Goal: Task Accomplishment & Management: Manage account settings

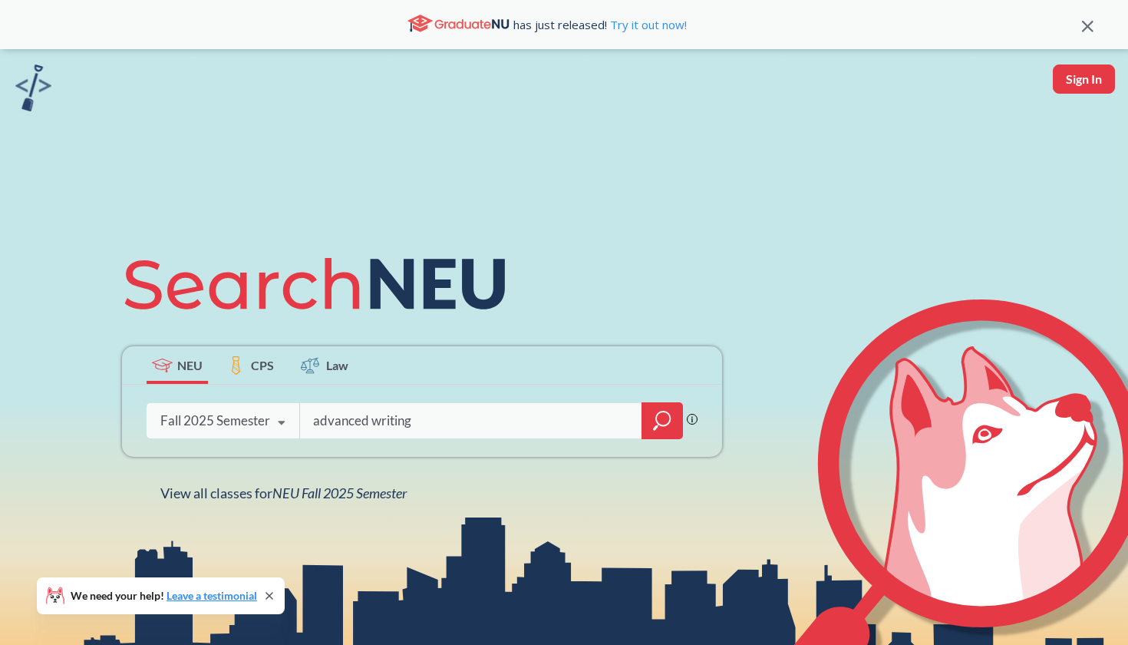
type input "advanced writing"
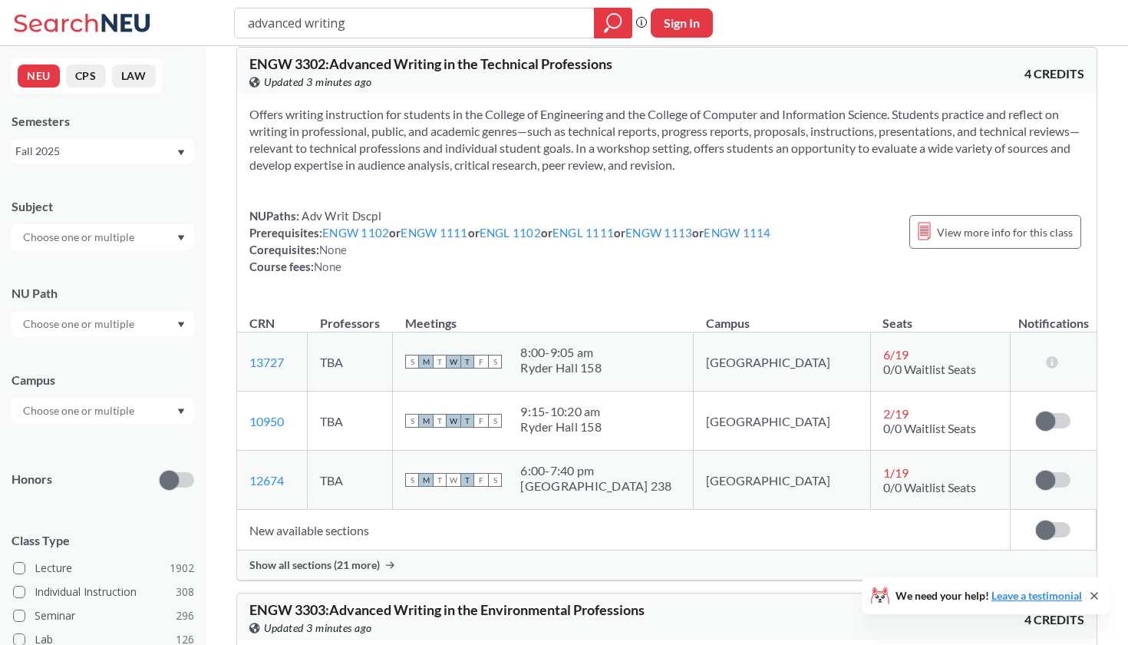
scroll to position [3089, 0]
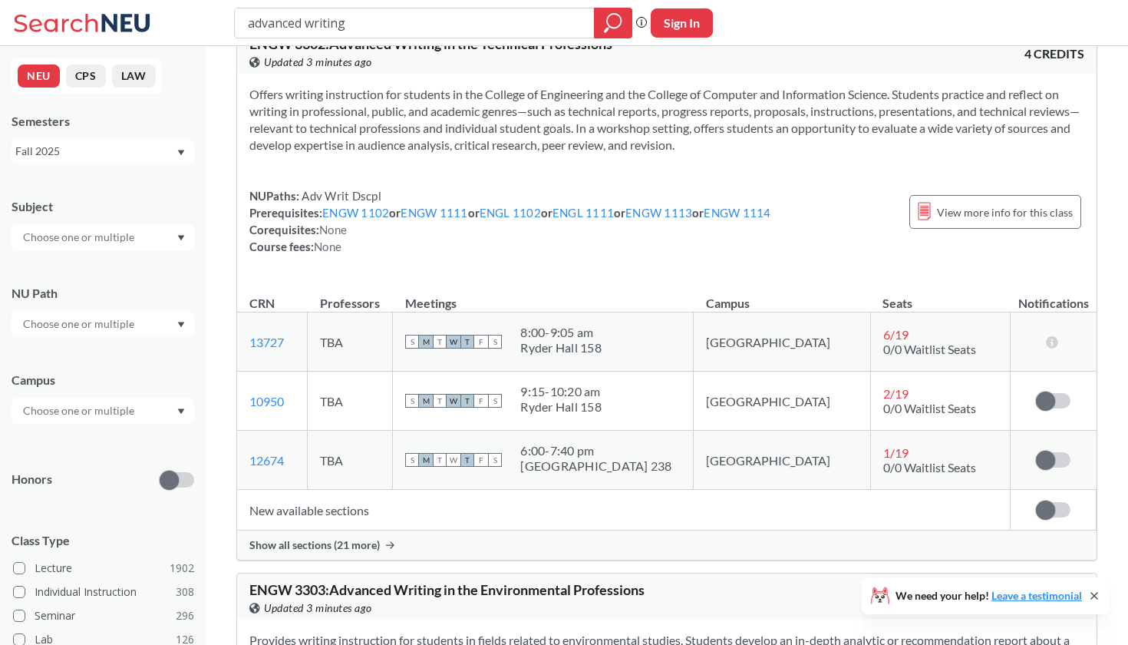
click at [355, 539] on span "Show all sections (21 more)" at bounding box center [314, 545] width 130 height 14
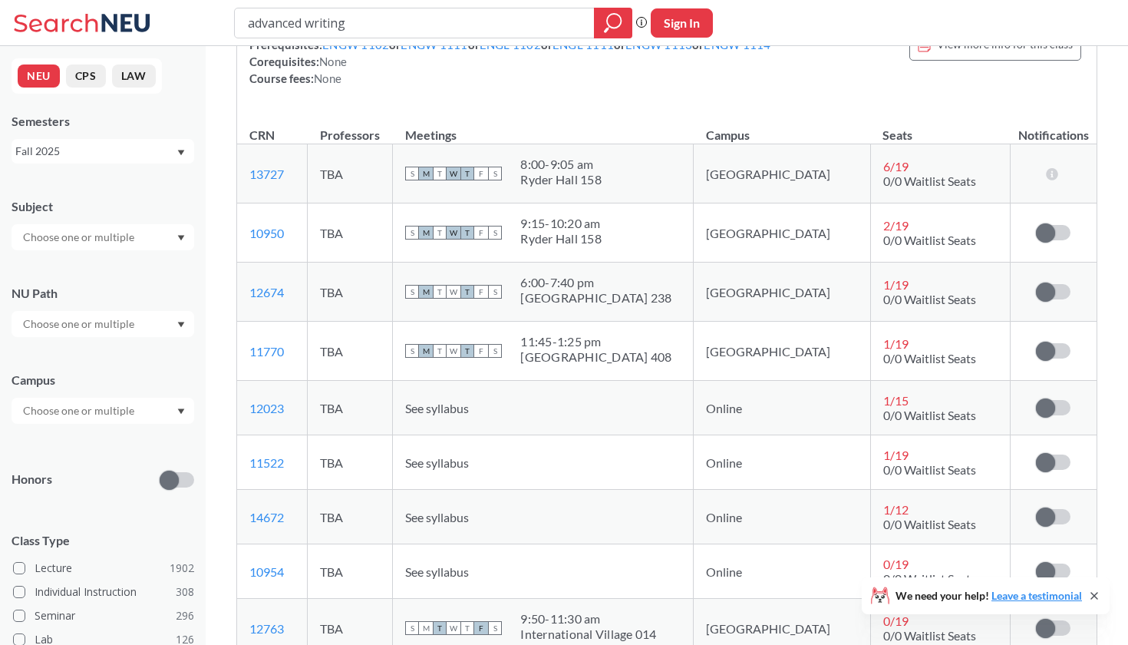
scroll to position [3385, 0]
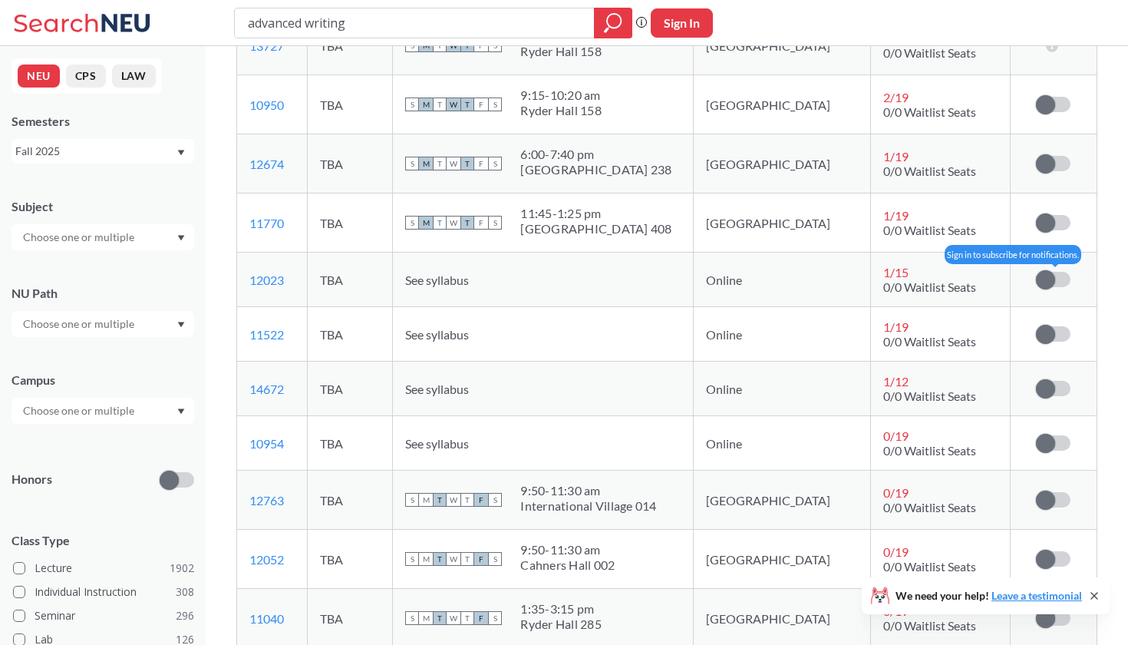
click at [1041, 279] on span at bounding box center [1045, 279] width 19 height 19
click at [1036, 272] on input "checkbox" at bounding box center [1036, 272] width 0 height 0
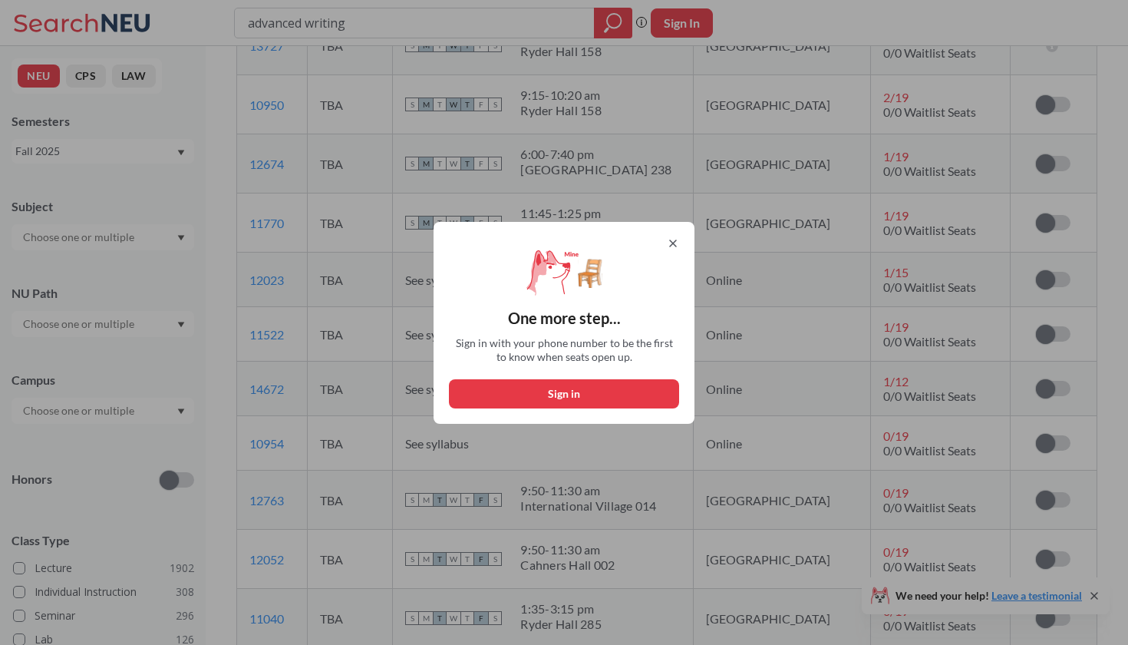
click at [642, 386] on button "Sign in" at bounding box center [564, 393] width 230 height 29
select select "US"
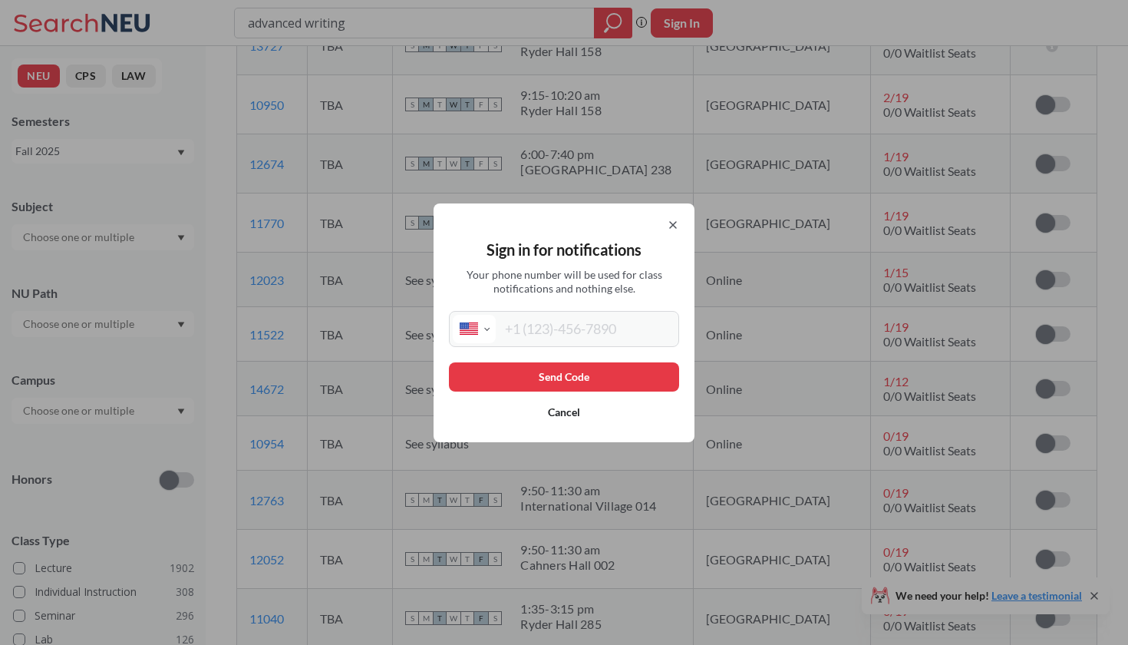
click at [596, 335] on input "tel" at bounding box center [586, 329] width 180 height 28
type input "[PHONE_NUMBER]"
click at [598, 369] on button "Send Code" at bounding box center [564, 376] width 230 height 29
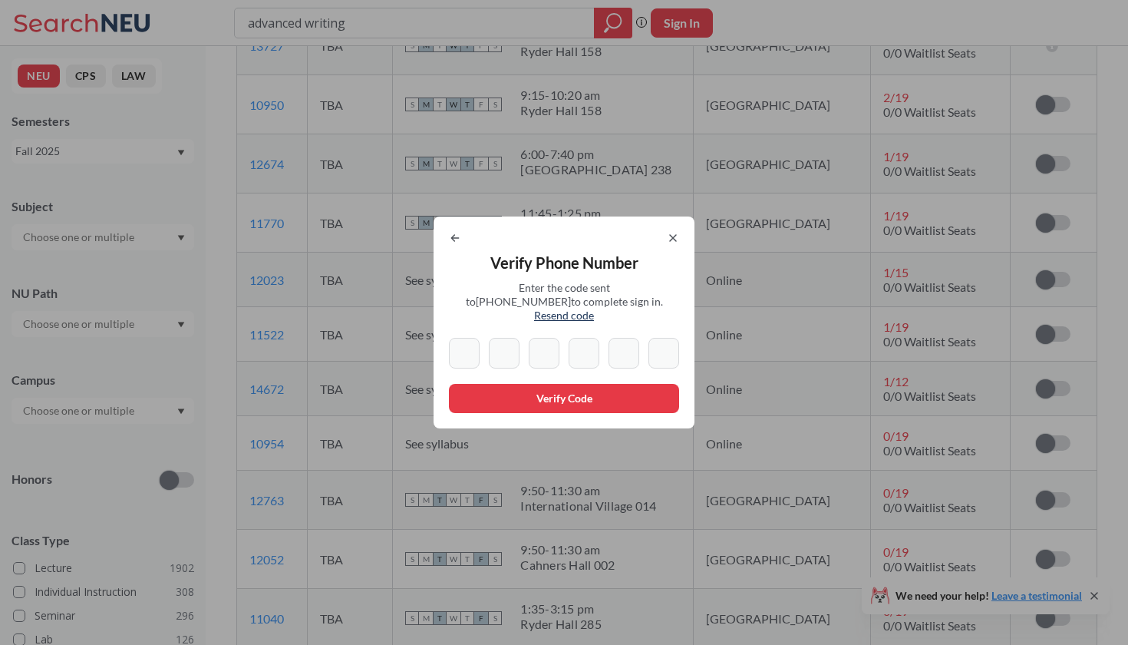
type input "5"
type input "2"
type input "3"
type input "4"
type input "5"
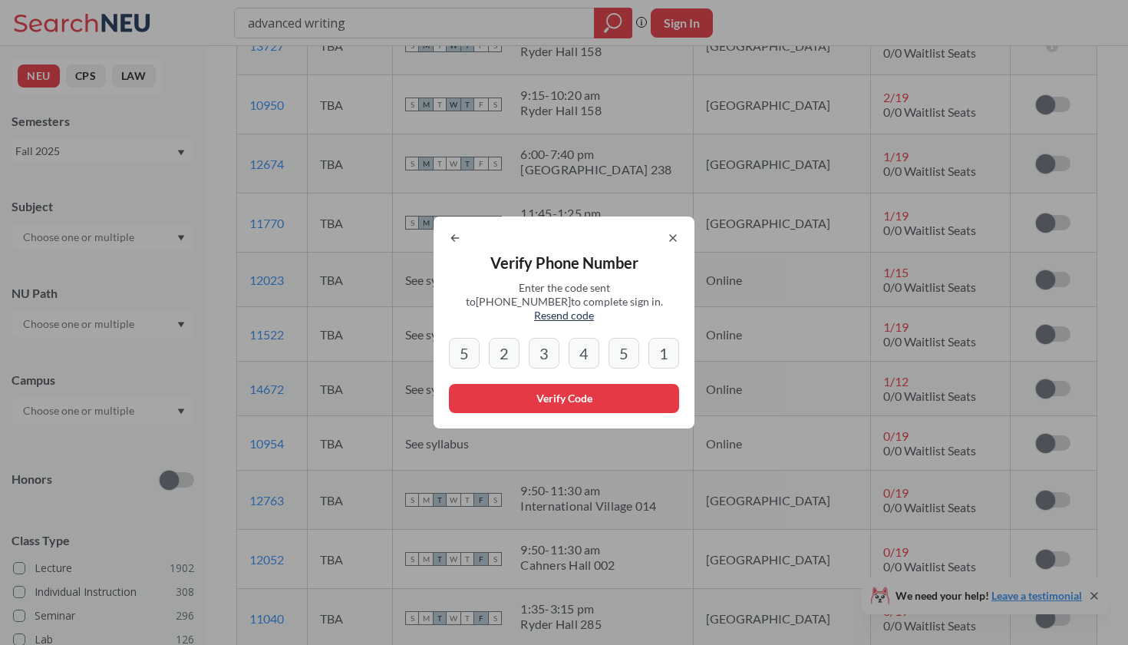
type input "1"
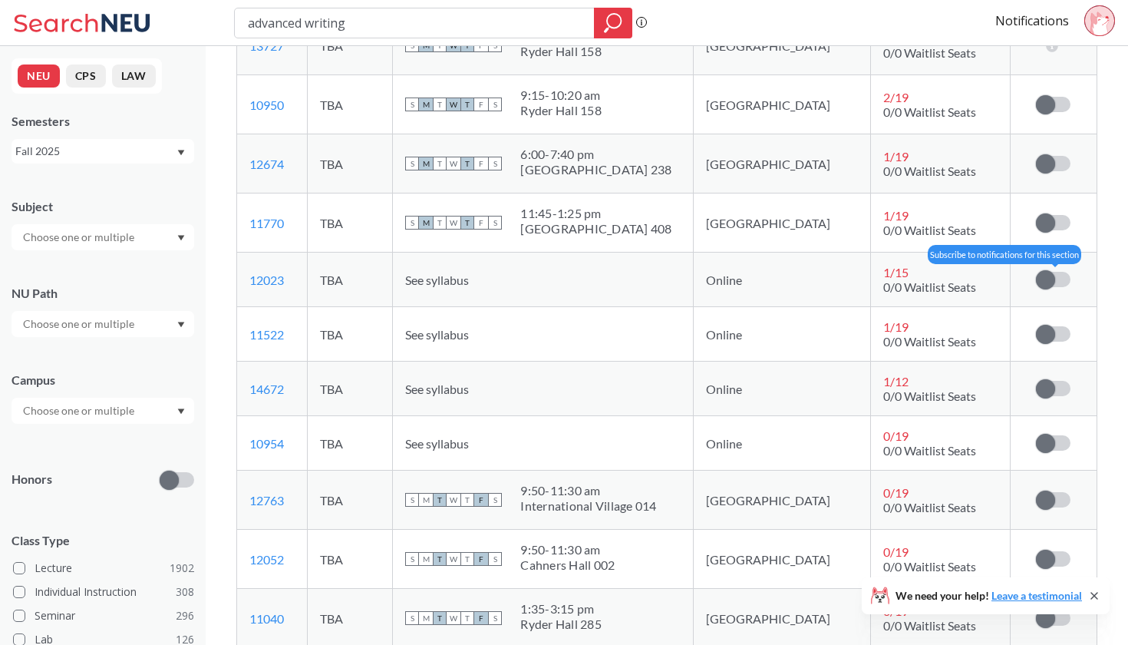
click at [1063, 275] on label at bounding box center [1053, 279] width 35 height 15
click at [1036, 272] on input "checkbox" at bounding box center [1036, 272] width 0 height 0
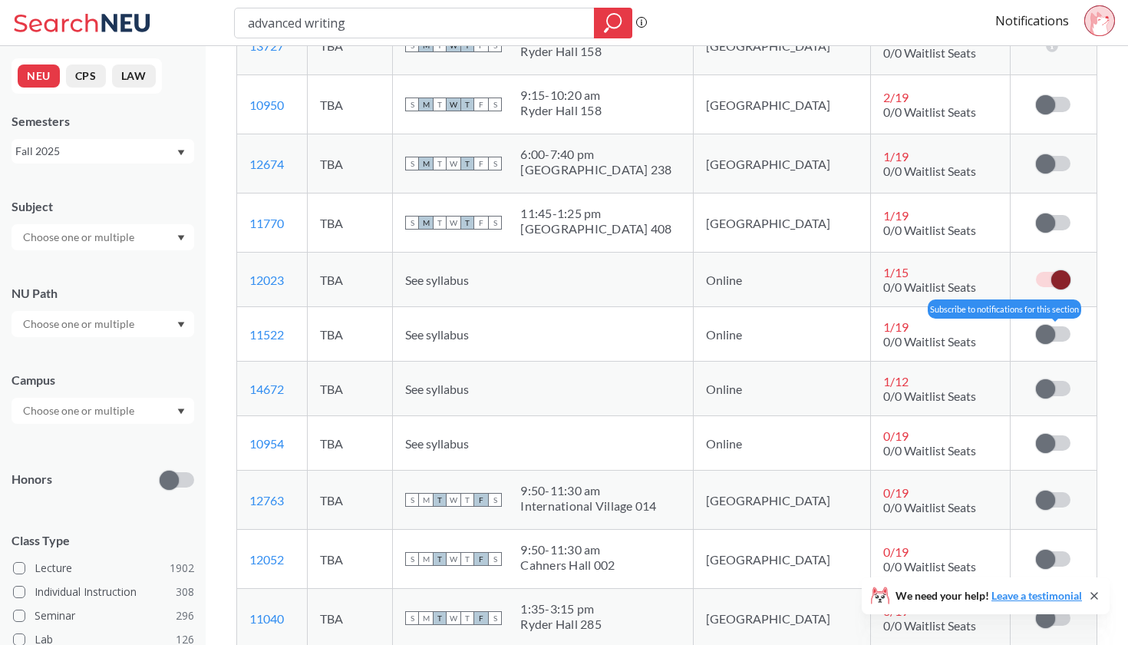
click at [1063, 328] on label at bounding box center [1053, 333] width 35 height 15
click at [1036, 326] on input "checkbox" at bounding box center [1036, 326] width 0 height 0
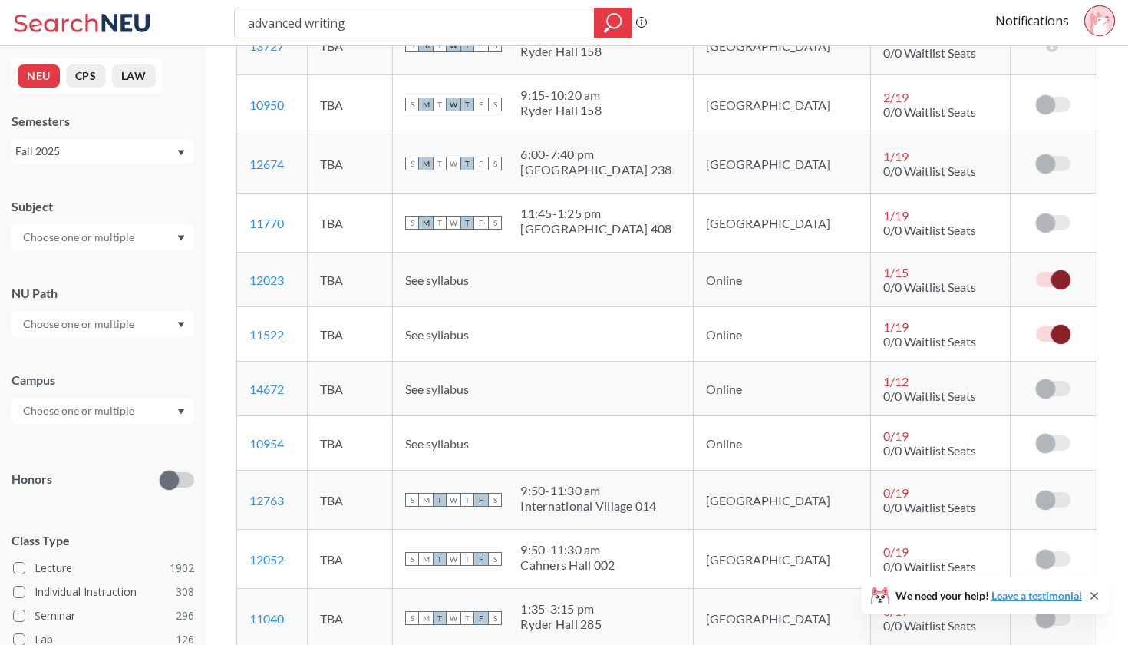
click at [1058, 373] on td "Notification limit reached - unsubscribe to add more." at bounding box center [1054, 388] width 86 height 54
click at [1058, 390] on label at bounding box center [1053, 388] width 35 height 15
click at [1041, 392] on span at bounding box center [1045, 388] width 19 height 19
click at [1048, 392] on span at bounding box center [1045, 388] width 19 height 19
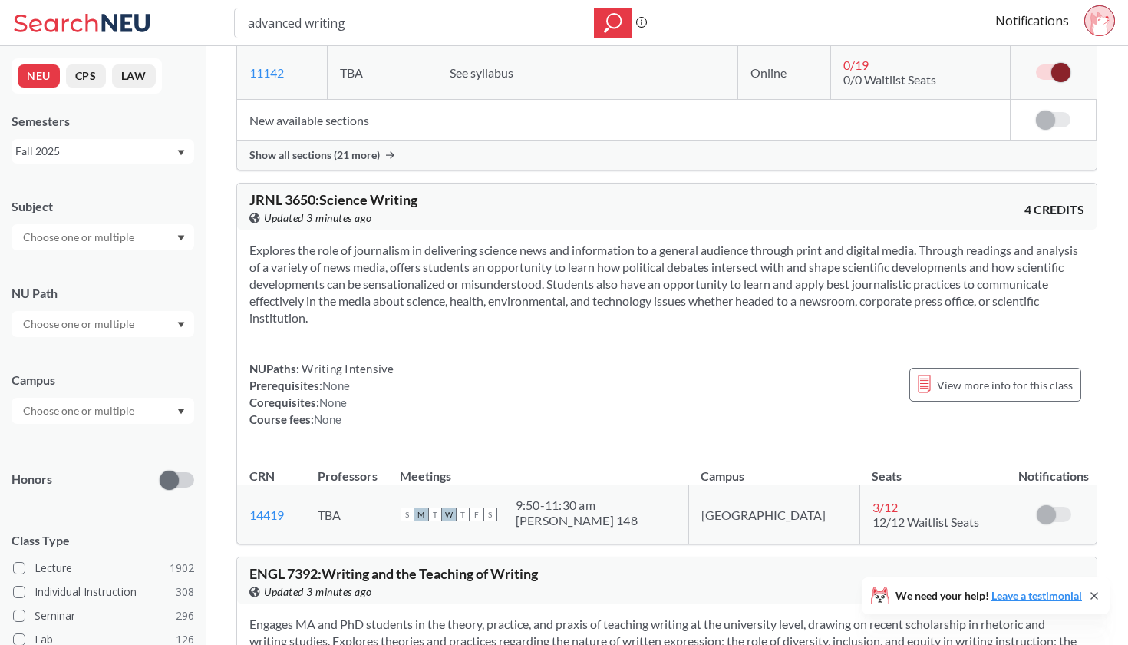
scroll to position [6604, 0]
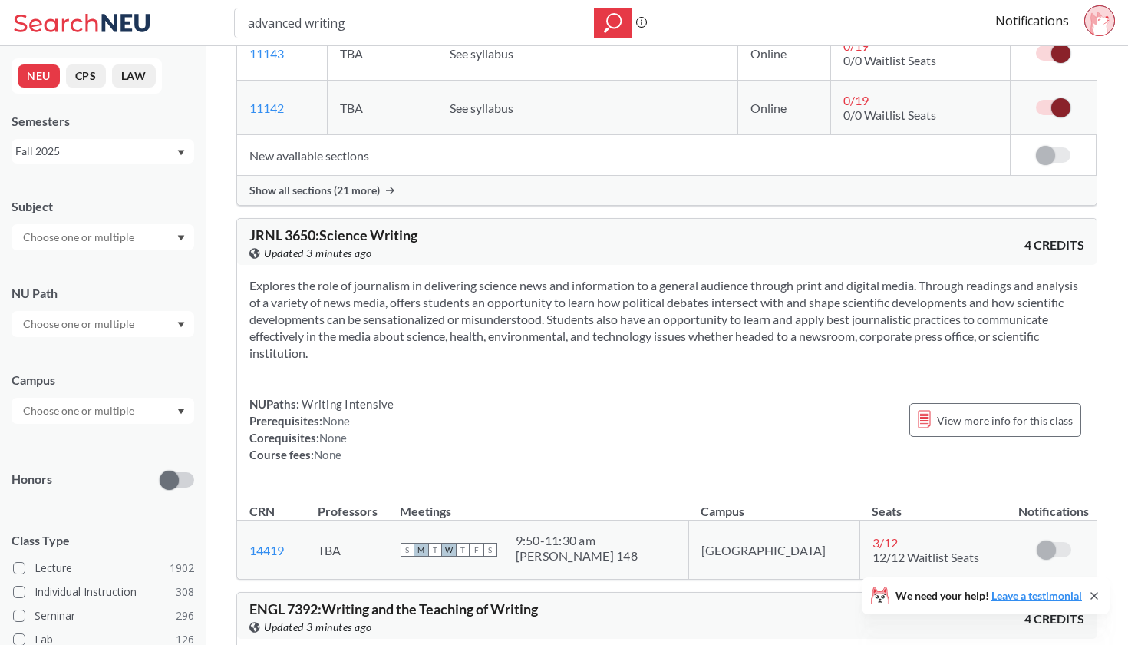
click at [1008, 192] on div "Show all sections (21 more)" at bounding box center [666, 190] width 859 height 29
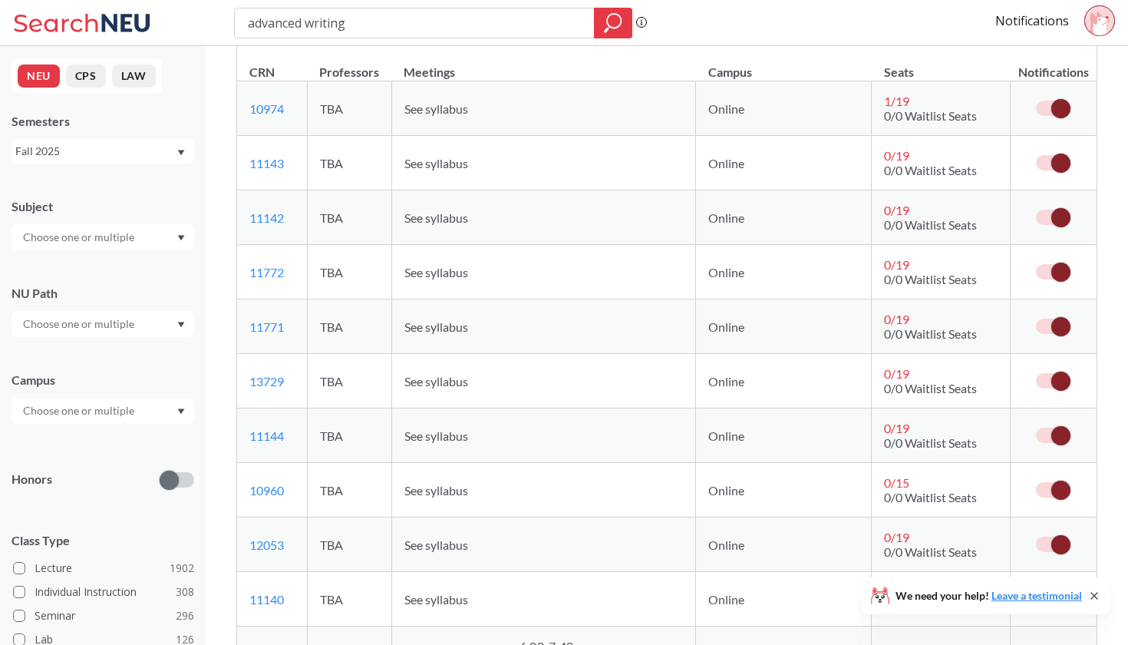
scroll to position [6497, 0]
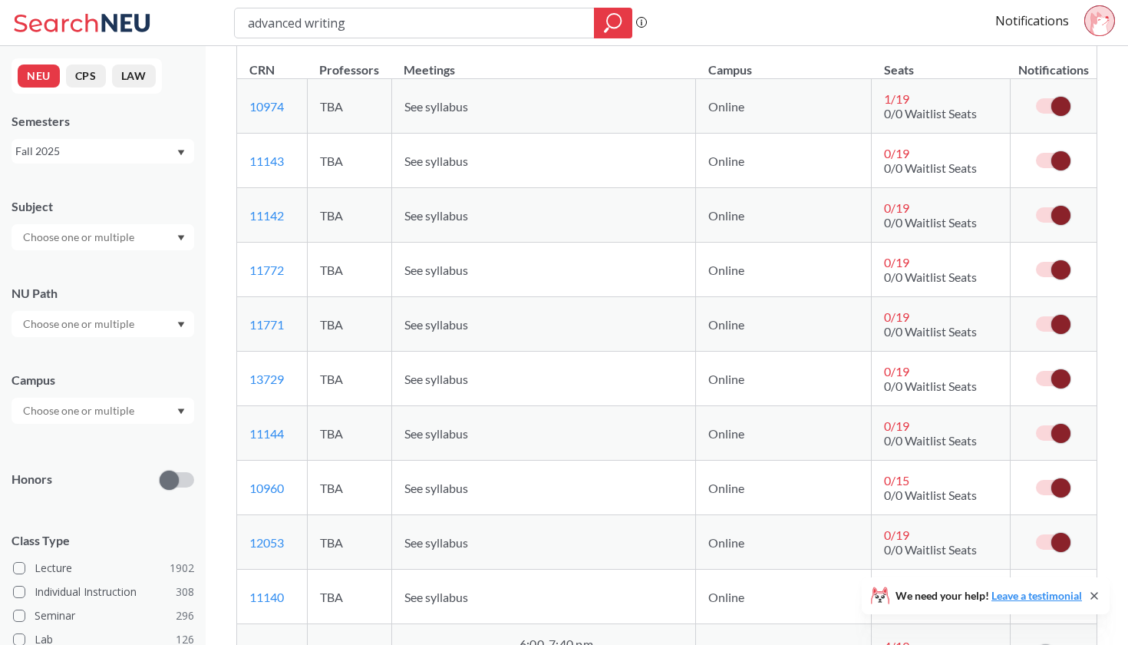
click at [1064, 106] on span at bounding box center [1060, 106] width 19 height 19
click at [1036, 98] on input "checkbox" at bounding box center [1036, 98] width 0 height 0
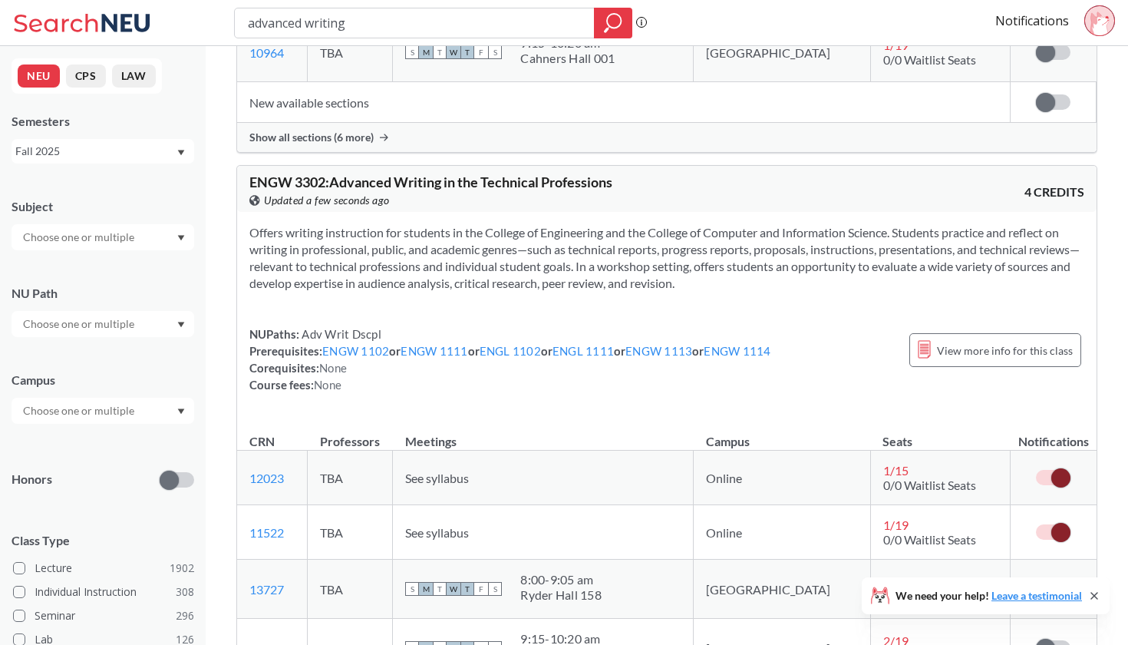
scroll to position [2940, 0]
